Goal: Information Seeking & Learning: Learn about a topic

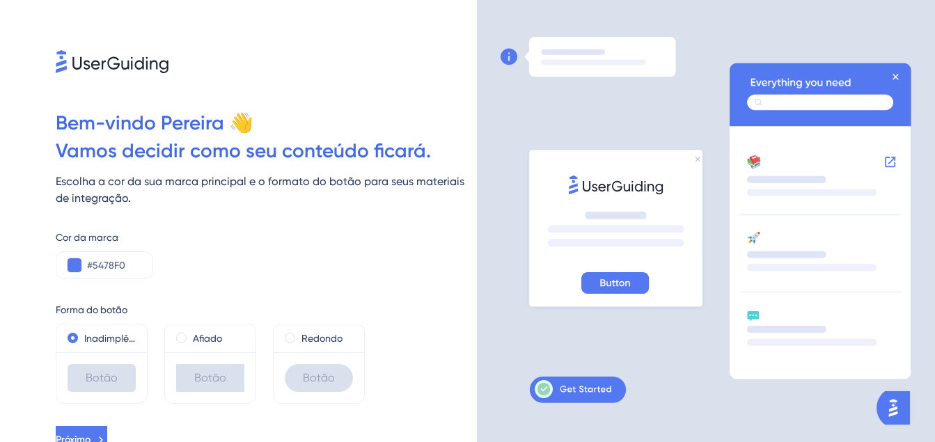
scroll to position [12, 0]
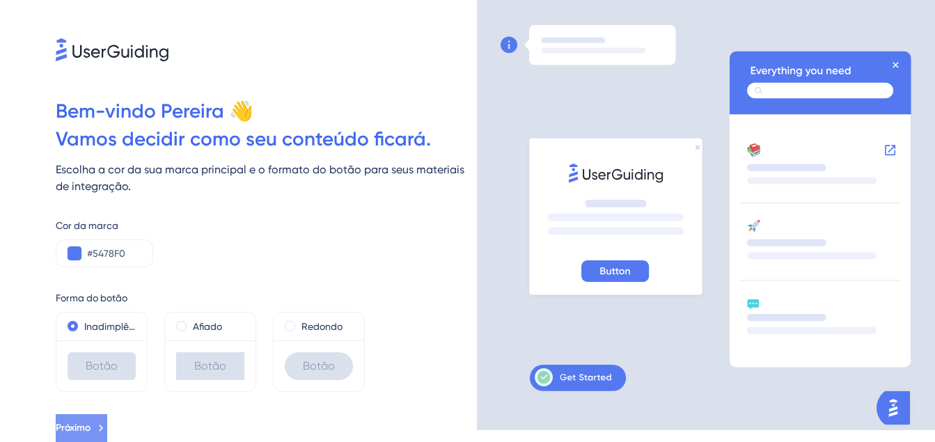
click at [107, 426] on icon at bounding box center [101, 428] width 13 height 13
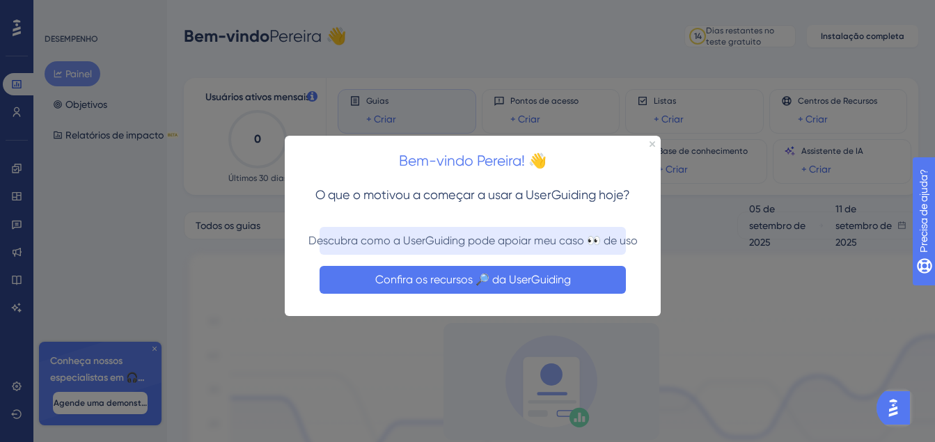
click at [587, 276] on button "Confira os recursos 🔎 da UserGuiding" at bounding box center [472, 280] width 306 height 28
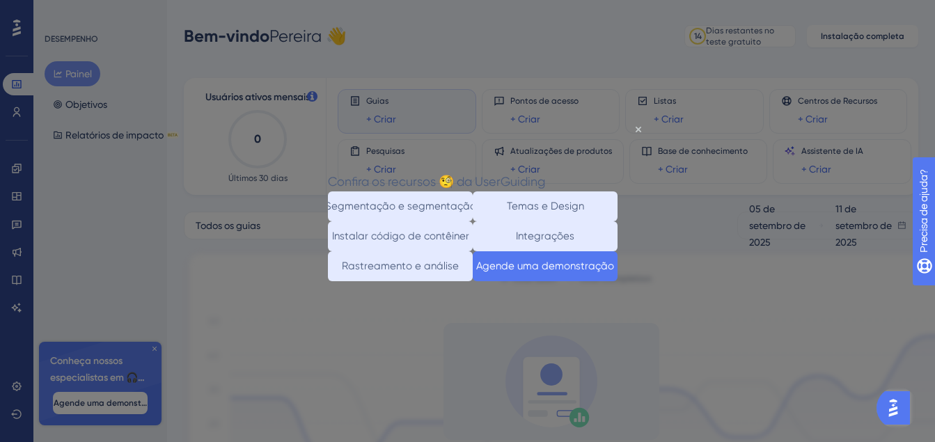
click at [571, 280] on button "Agende uma demonstração" at bounding box center [545, 266] width 145 height 30
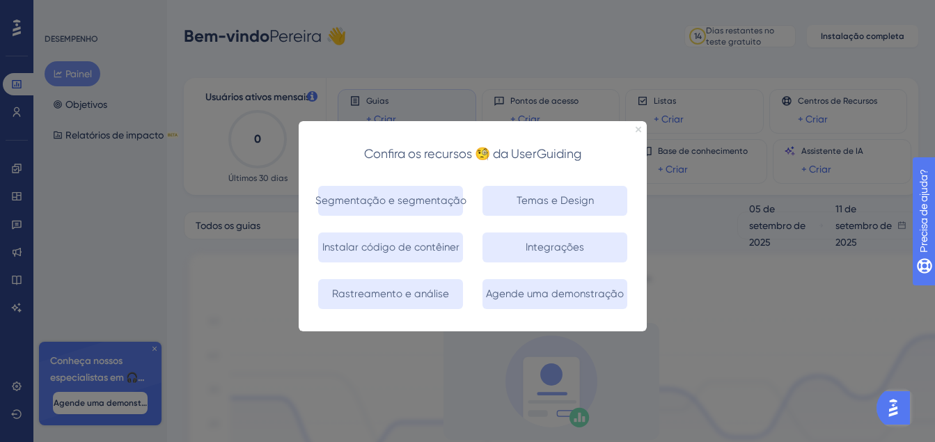
click at [638, 130] on icon "Fechar visualização" at bounding box center [638, 129] width 6 height 6
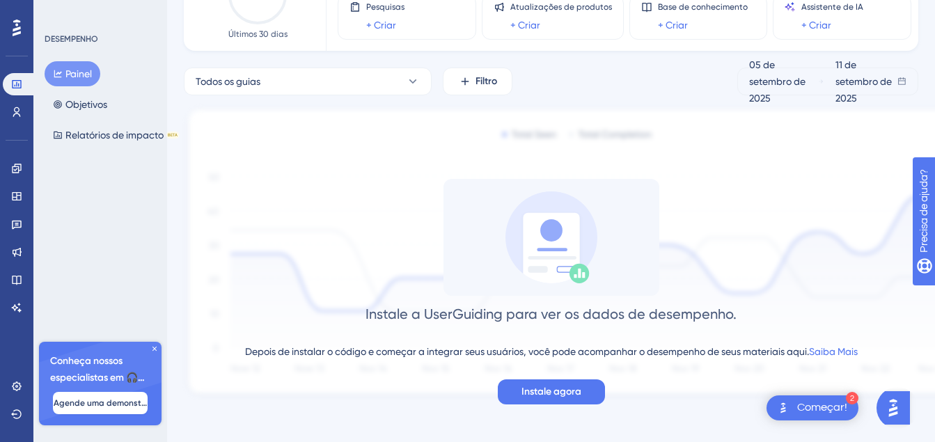
scroll to position [145, 0]
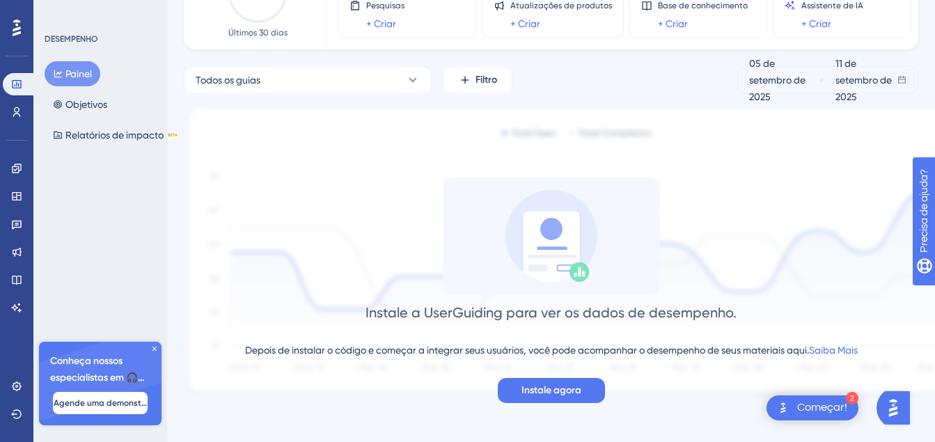
drag, startPoint x: 935, startPoint y: 87, endPoint x: 96, endPoint y: 6, distance: 842.7
click at [564, 390] on span "Instale agora" at bounding box center [551, 390] width 60 height 17
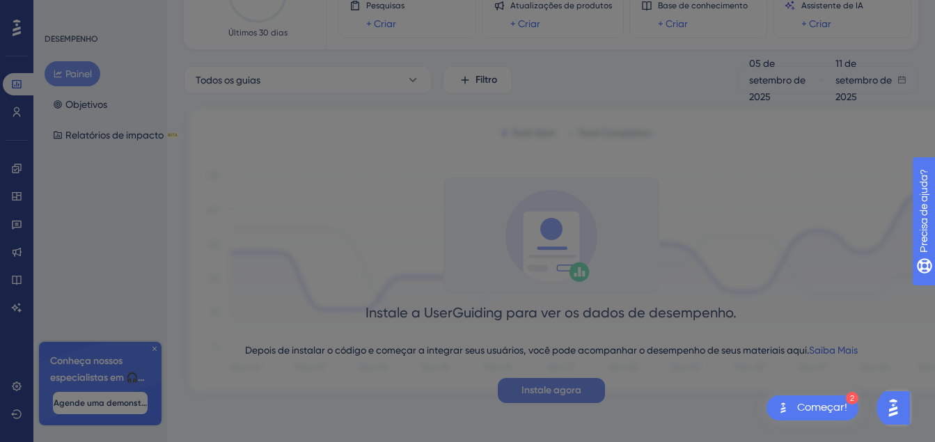
scroll to position [0, 0]
